Goal: Transaction & Acquisition: Book appointment/travel/reservation

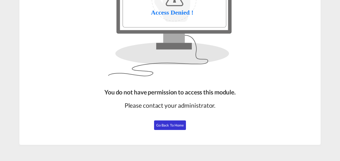
drag, startPoint x: 163, startPoint y: 125, endPoint x: 164, endPoint y: 113, distance: 12.0
click at [163, 125] on span "Go Back to Home" at bounding box center [170, 125] width 28 height 4
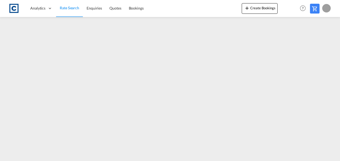
scroll to position [65, 0]
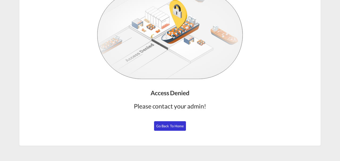
scroll to position [52, 0]
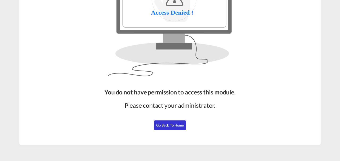
click at [167, 122] on button "Go Back to Home" at bounding box center [170, 126] width 32 height 10
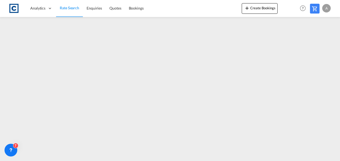
click at [314, 9] on md-icon at bounding box center [315, 9] width 6 height 6
click at [266, 11] on button "Create Bookings" at bounding box center [260, 8] width 36 height 11
click at [70, 10] on span "Rate Search" at bounding box center [69, 8] width 19 height 5
click at [76, 11] on link "Rate Search" at bounding box center [69, 8] width 27 height 17
click at [116, 8] on span "Quotes" at bounding box center [116, 8] width 12 height 5
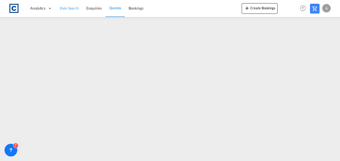
click at [63, 10] on span "Rate Search" at bounding box center [69, 8] width 19 height 5
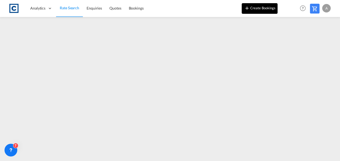
click at [261, 11] on button "Create Bookings" at bounding box center [260, 8] width 36 height 11
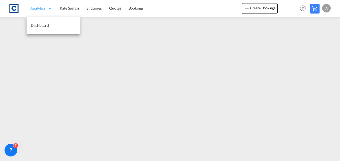
click at [48, 10] on icon at bounding box center [50, 8] width 5 height 5
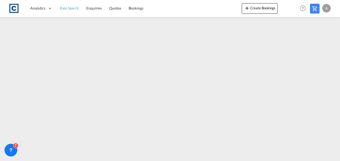
click at [63, 8] on span "Rate Search" at bounding box center [69, 8] width 19 height 5
click at [315, 9] on md-icon at bounding box center [315, 9] width 6 height 6
click at [329, 7] on div "A" at bounding box center [327, 8] width 9 height 9
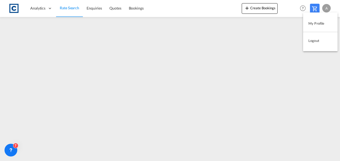
click at [329, 7] on md-backdrop at bounding box center [170, 80] width 340 height 161
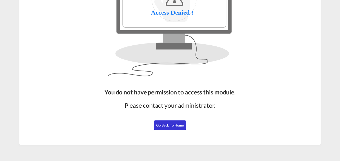
click at [174, 124] on span "Go Back to Home" at bounding box center [170, 125] width 28 height 4
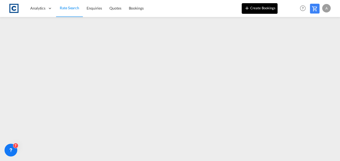
click at [243, 10] on button "Create Bookings" at bounding box center [260, 8] width 36 height 11
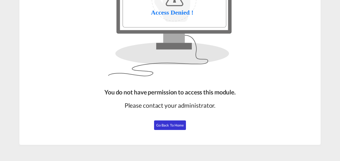
drag, startPoint x: 164, startPoint y: 126, endPoint x: 157, endPoint y: 119, distance: 9.4
click at [164, 126] on span "Go Back to Home" at bounding box center [170, 125] width 28 height 4
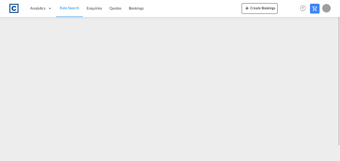
scroll to position [65, 0]
